Goal: Information Seeking & Learning: Check status

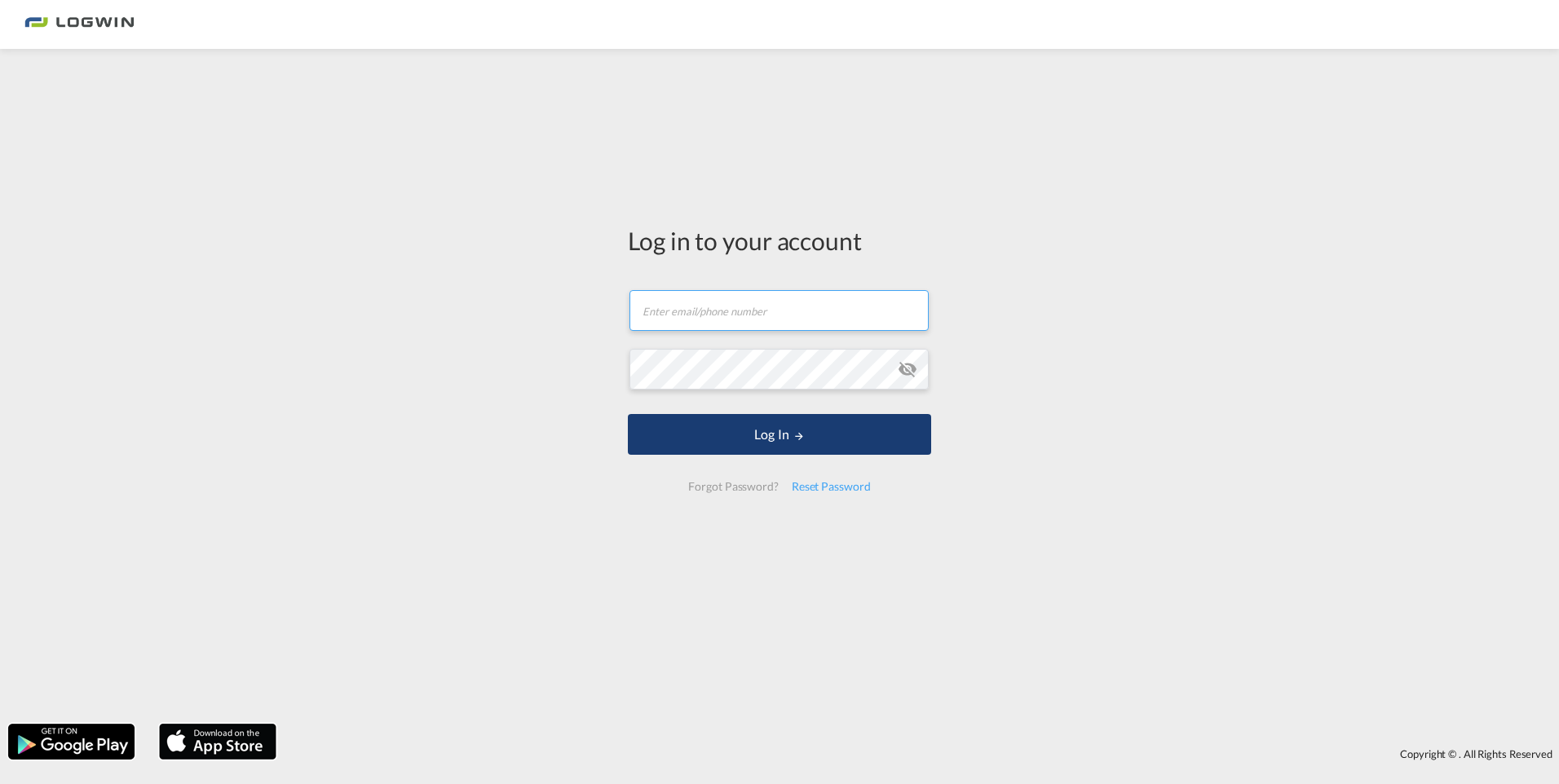
type input "[PERSON_NAME][EMAIL_ADDRESS][DOMAIN_NAME]"
click at [712, 440] on button "Log In" at bounding box center [780, 434] width 303 height 41
